Goal: Information Seeking & Learning: Learn about a topic

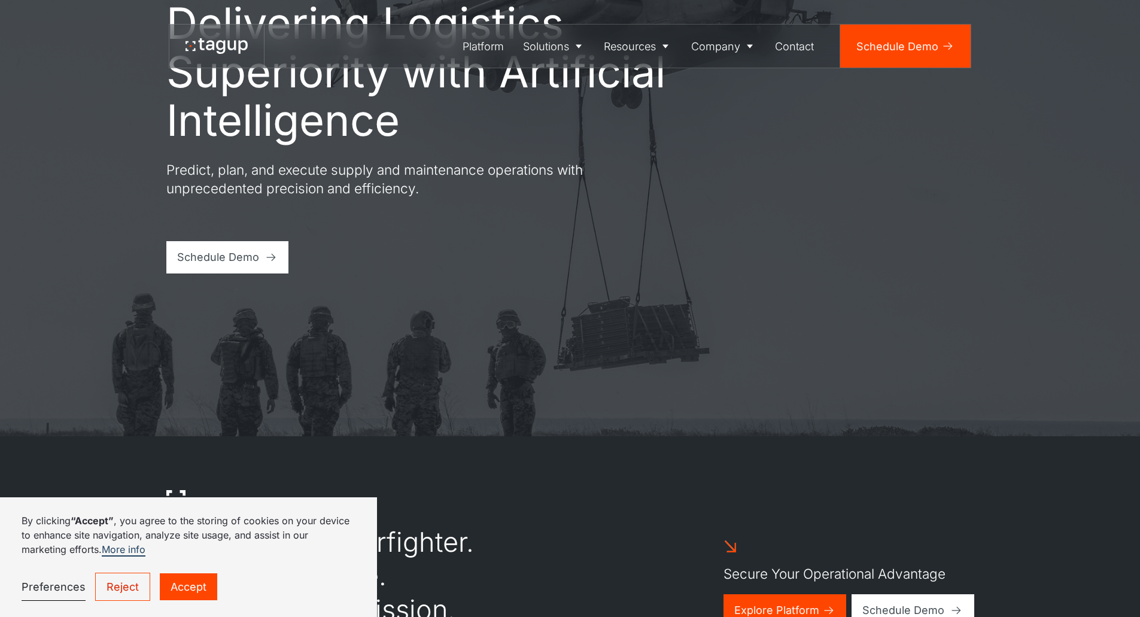
scroll to position [359, 0]
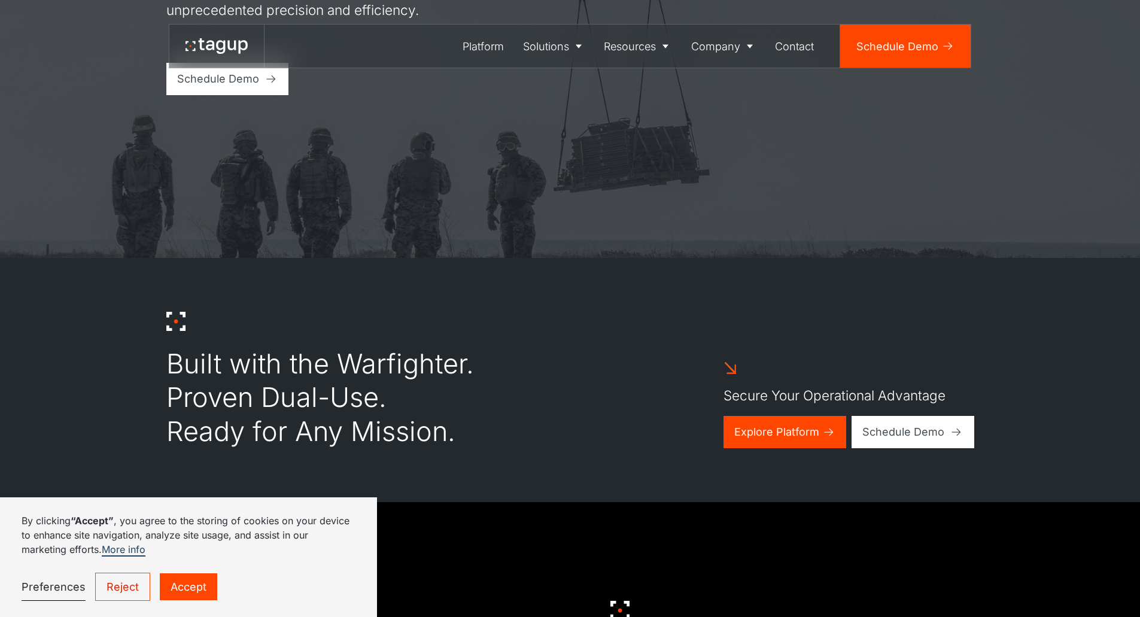
click at [187, 603] on div "By clicking “Accept” , you agree to the storing of cookies on your device to en…" at bounding box center [188, 557] width 377 height 120
click at [187, 595] on link "Accept" at bounding box center [188, 586] width 57 height 27
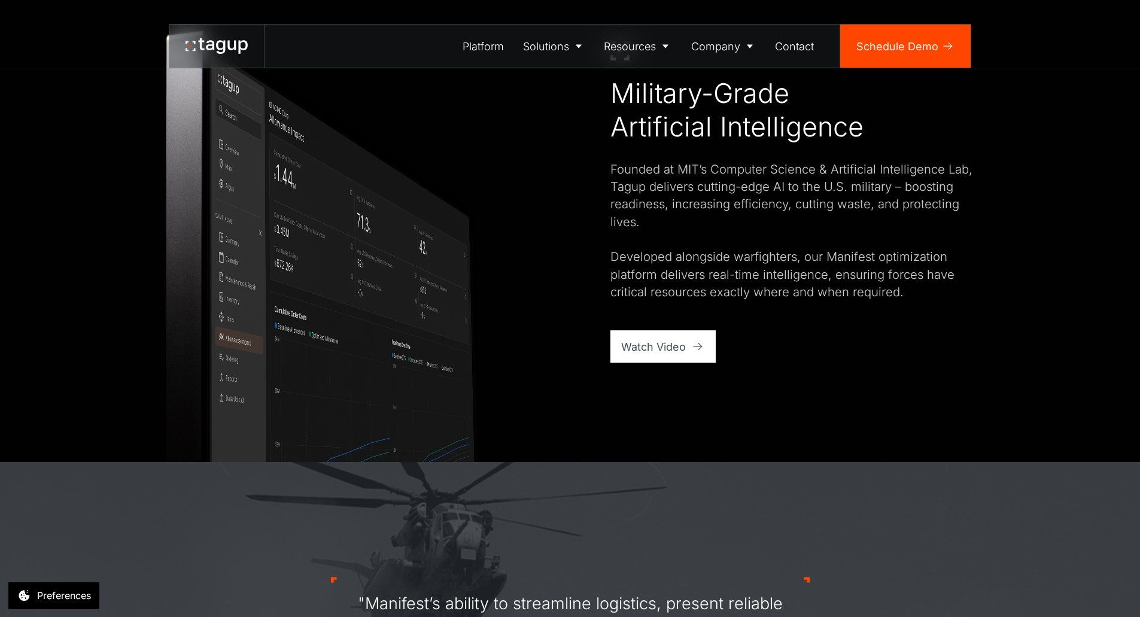
scroll to position [897, 0]
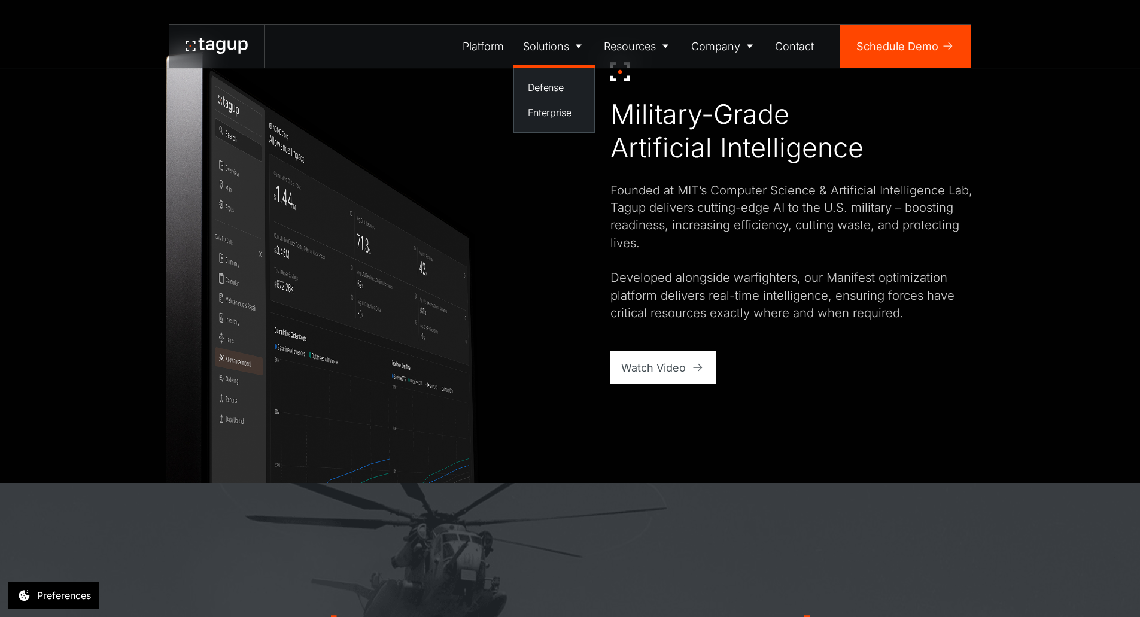
click at [530, 39] on div "Solutions" at bounding box center [546, 46] width 46 height 16
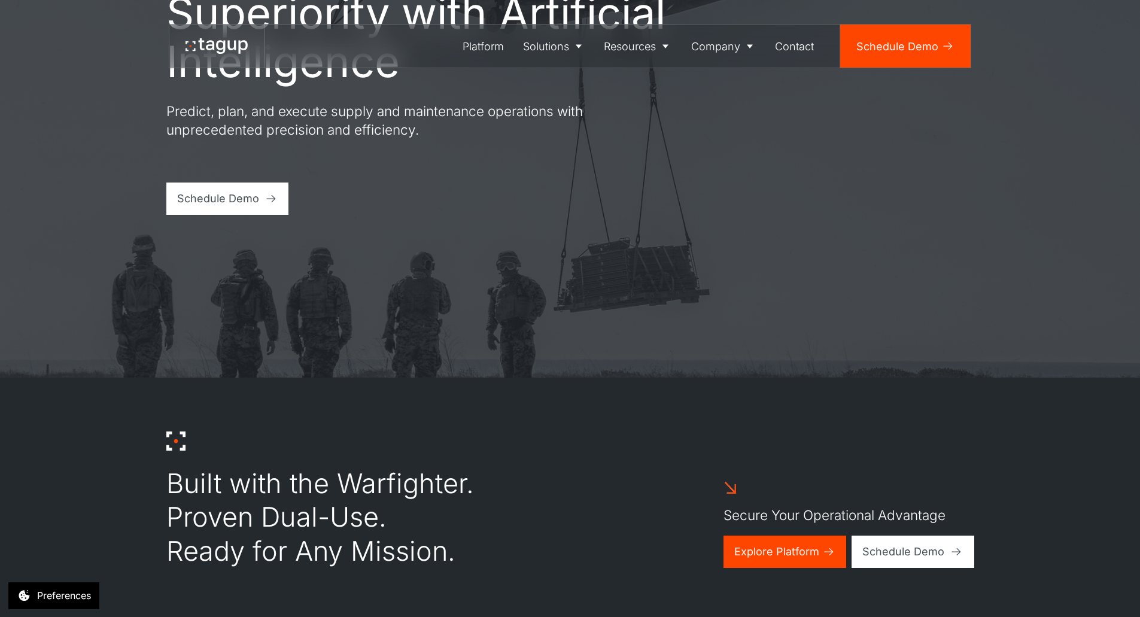
scroll to position [60, 0]
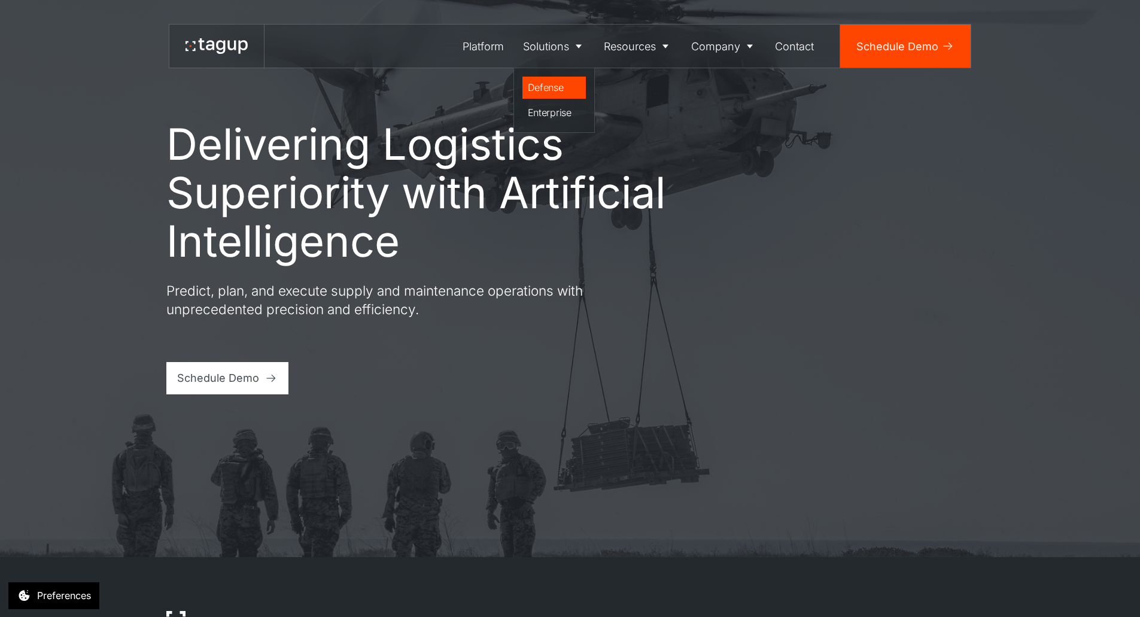
click at [544, 82] on div "Defense" at bounding box center [554, 87] width 53 height 14
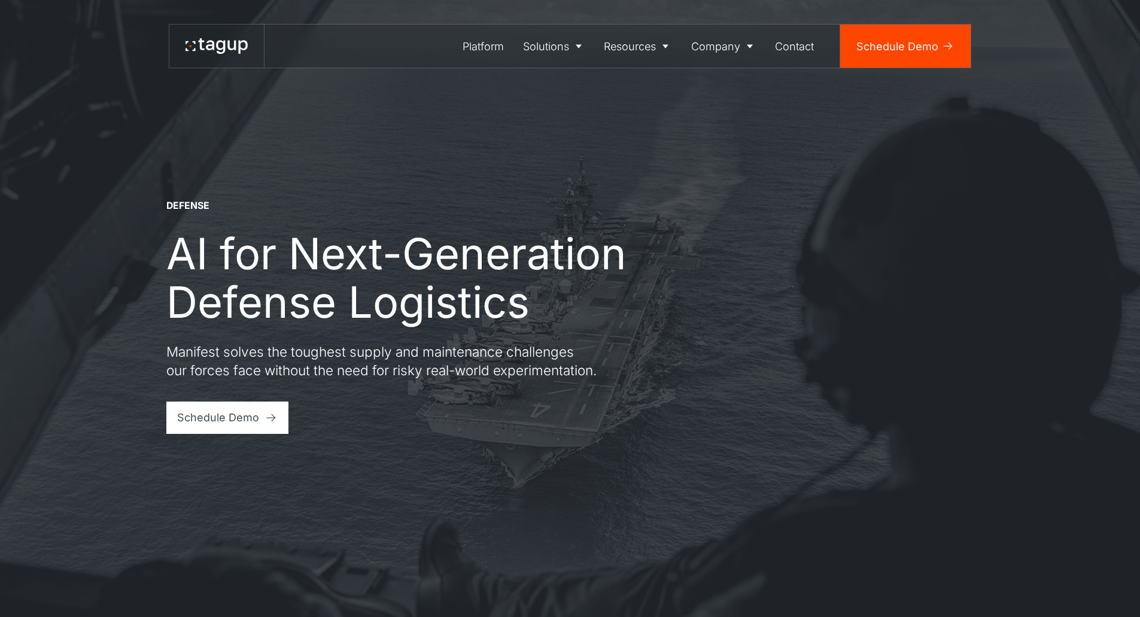
click at [497, 45] on div "Platform" at bounding box center [482, 46] width 41 height 16
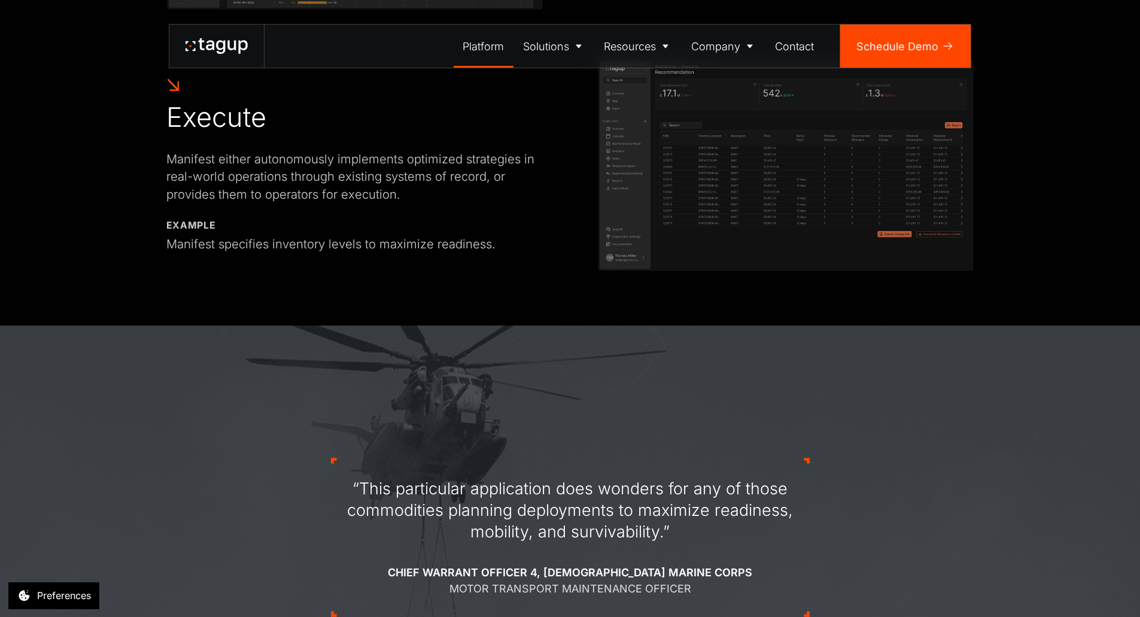
scroll to position [1556, 0]
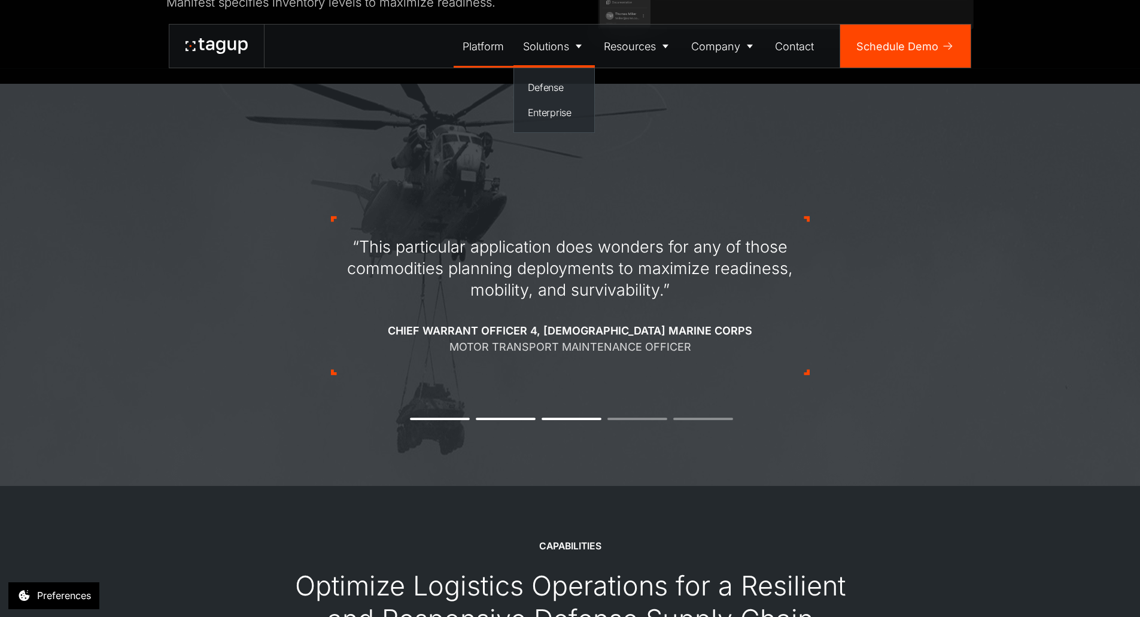
click at [536, 48] on div "Solutions" at bounding box center [546, 46] width 46 height 16
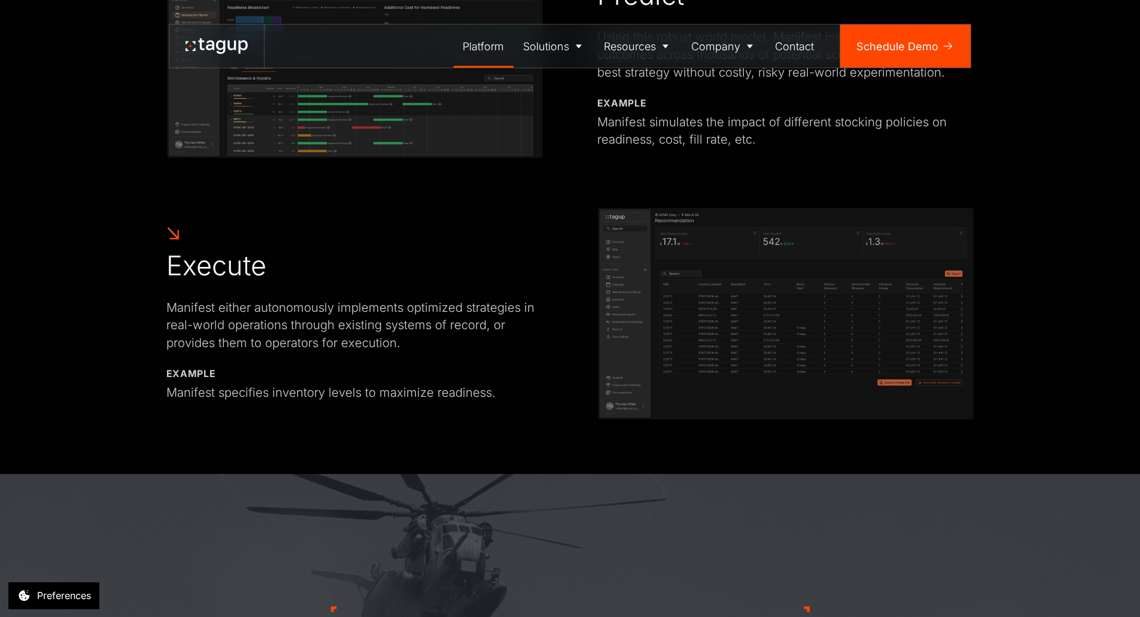
scroll to position [1197, 0]
